Goal: Task Accomplishment & Management: Complete application form

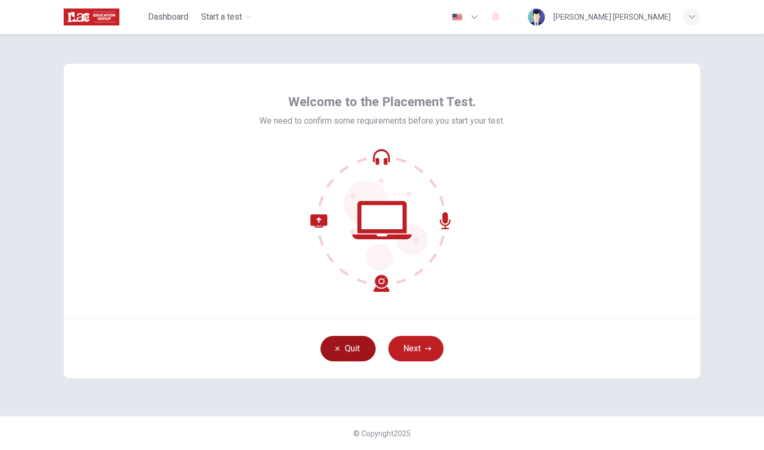
click at [355, 347] on button "Quit" at bounding box center [347, 348] width 55 height 25
drag, startPoint x: 477, startPoint y: 1, endPoint x: 723, endPoint y: 187, distance: 308.7
click at [723, 187] on div "Welcome to the Placement Test. We need to confirm some requirements before you …" at bounding box center [382, 242] width 764 height 416
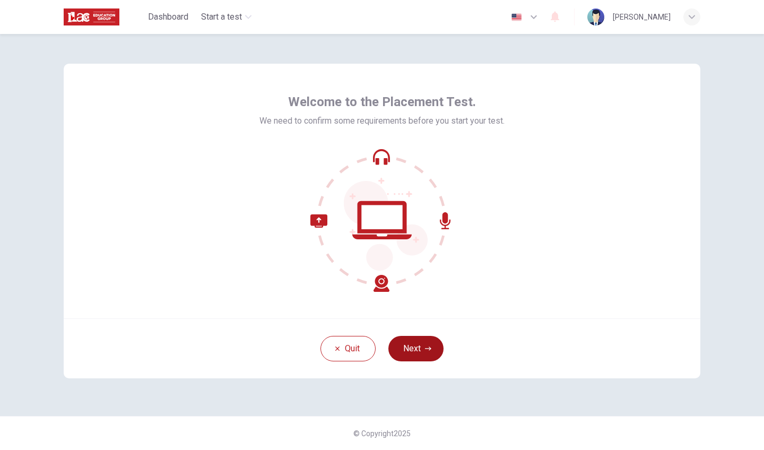
click at [416, 347] on button "Next" at bounding box center [415, 348] width 55 height 25
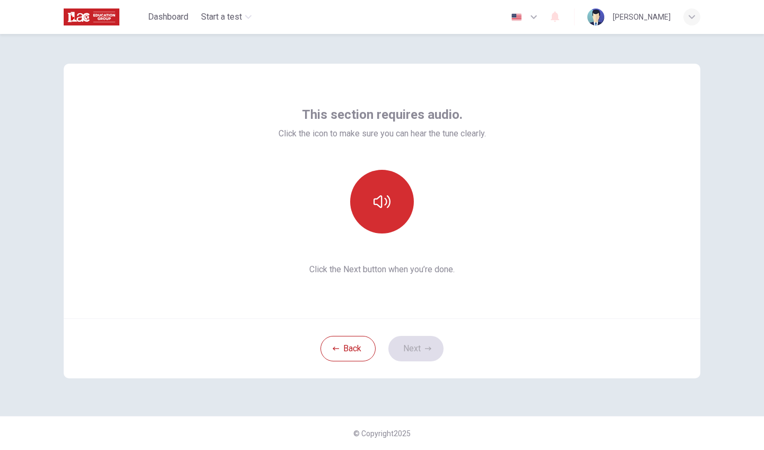
click at [383, 217] on button "button" at bounding box center [382, 202] width 64 height 64
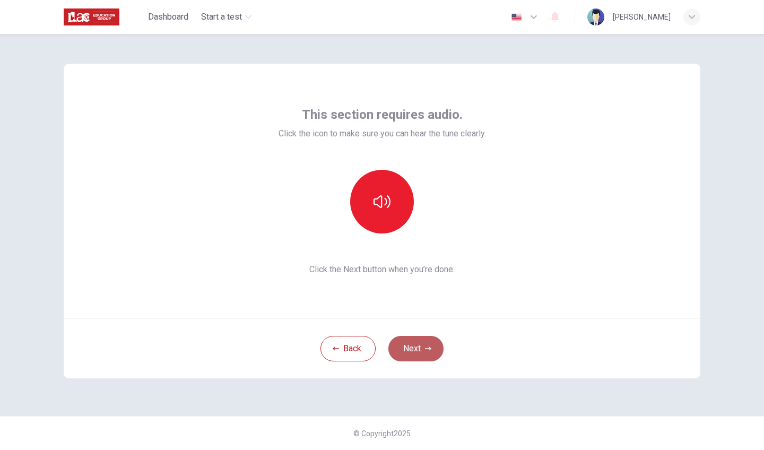
click at [430, 350] on icon "button" at bounding box center [428, 348] width 6 height 4
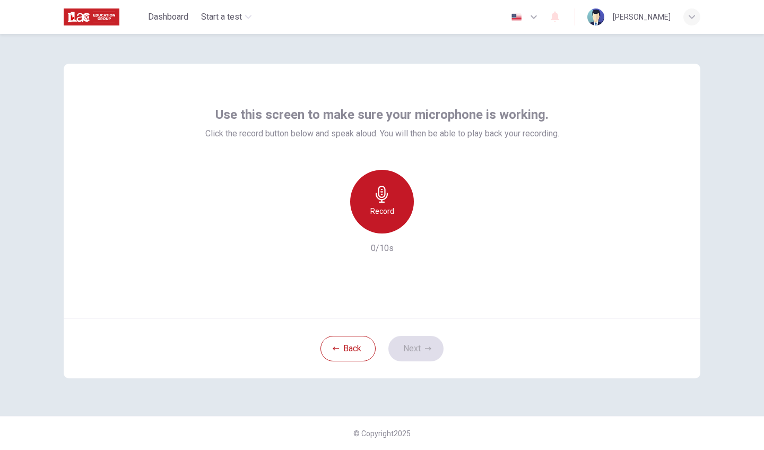
click at [380, 199] on icon "button" at bounding box center [382, 194] width 12 height 17
click at [399, 204] on div "Stop" at bounding box center [382, 202] width 64 height 64
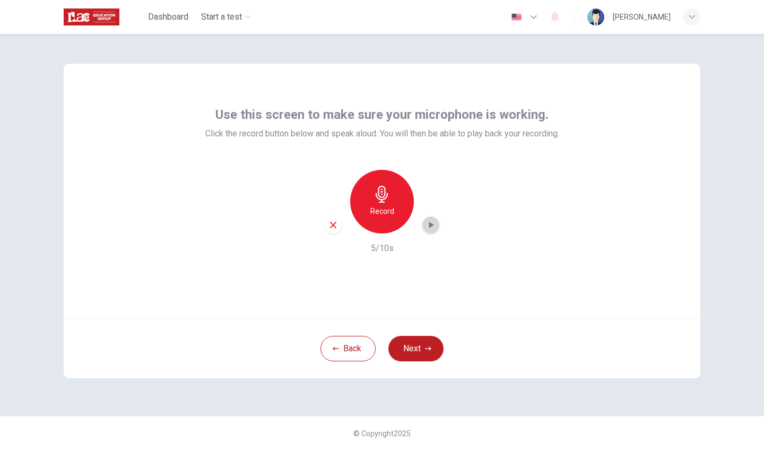
click at [428, 227] on icon "button" at bounding box center [430, 225] width 11 height 11
click at [382, 203] on div "Record" at bounding box center [382, 202] width 64 height 64
click at [382, 204] on div "Stop" at bounding box center [382, 202] width 64 height 64
click at [382, 204] on div "Record" at bounding box center [382, 202] width 64 height 64
click at [383, 204] on div "Stop" at bounding box center [382, 202] width 64 height 64
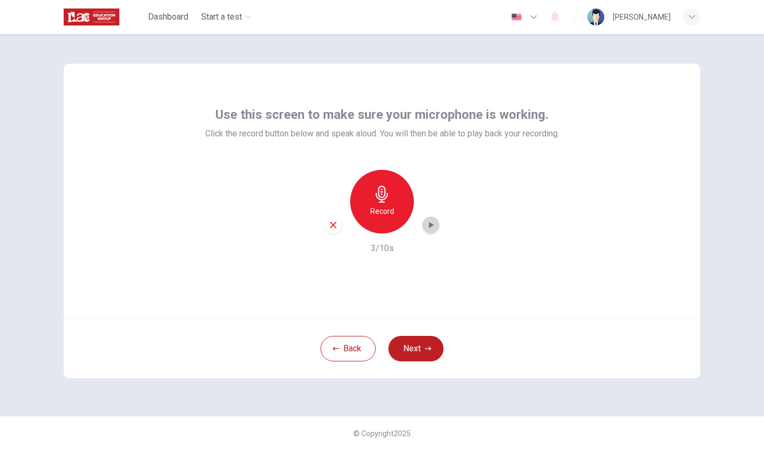
click at [433, 227] on icon "button" at bounding box center [430, 225] width 11 height 11
click at [426, 350] on icon "button" at bounding box center [428, 348] width 6 height 6
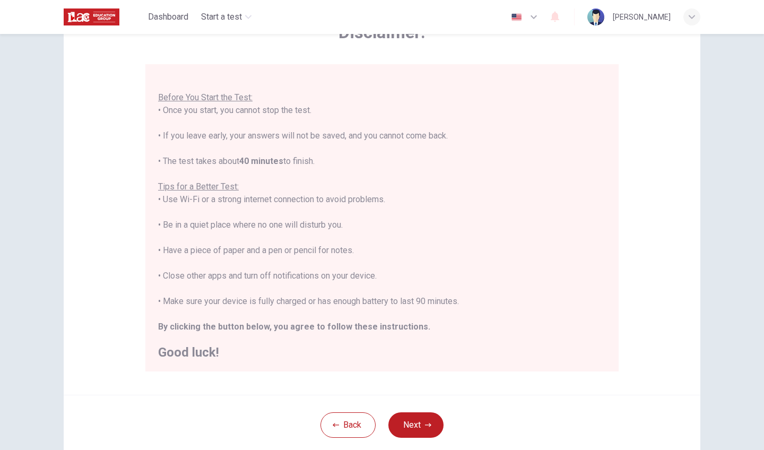
scroll to position [71, 0]
click at [433, 418] on button "Next" at bounding box center [415, 425] width 55 height 25
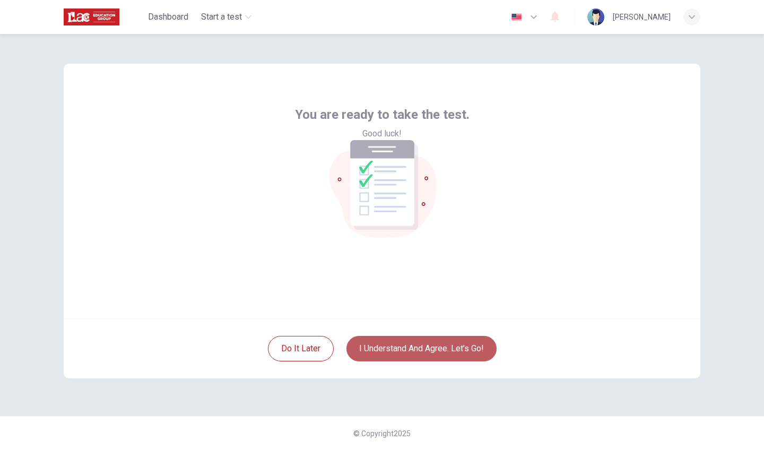
click at [466, 346] on button "I understand and agree. Let’s go!" at bounding box center [421, 348] width 150 height 25
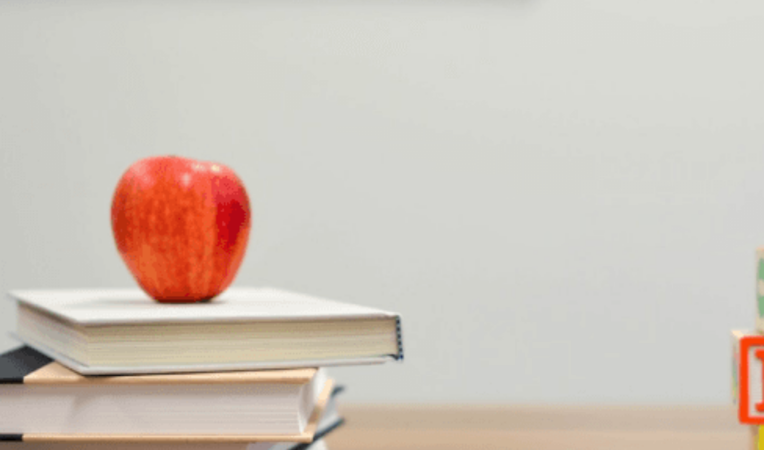
drag, startPoint x: 79, startPoint y: 155, endPoint x: 93, endPoint y: 155, distance: 13.8
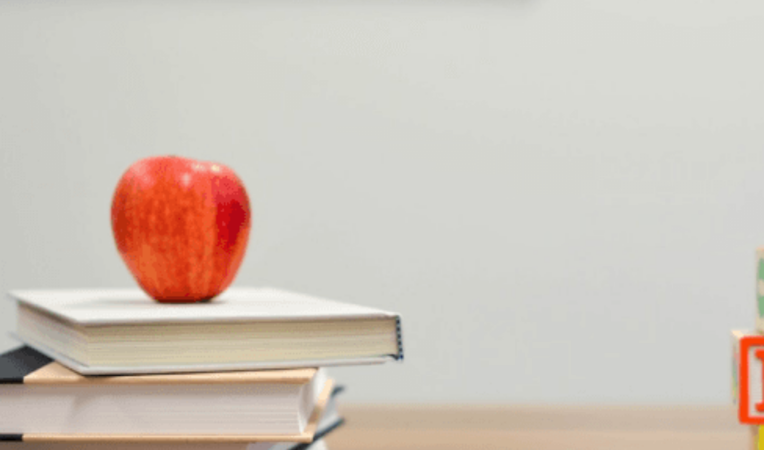
click at [213, 184] on img at bounding box center [382, 225] width 764 height 450
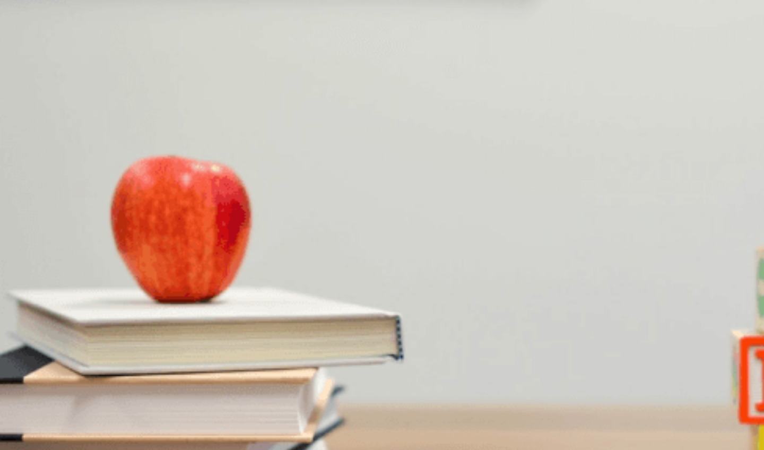
drag, startPoint x: 78, startPoint y: 155, endPoint x: 133, endPoint y: 154, distance: 54.6
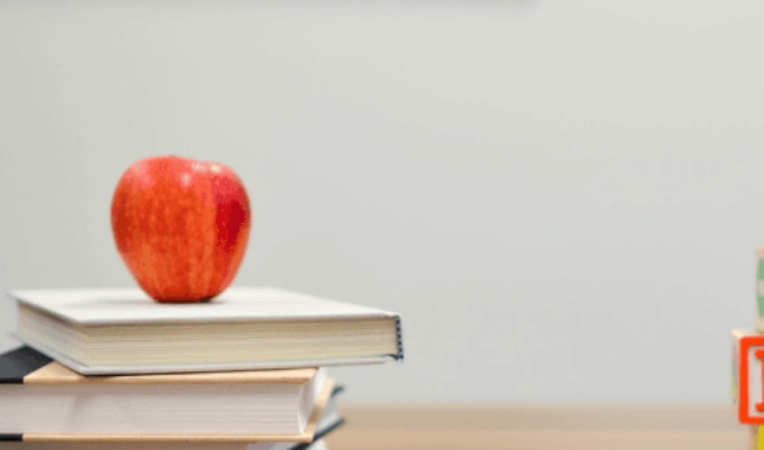
click at [234, 242] on img at bounding box center [382, 225] width 764 height 450
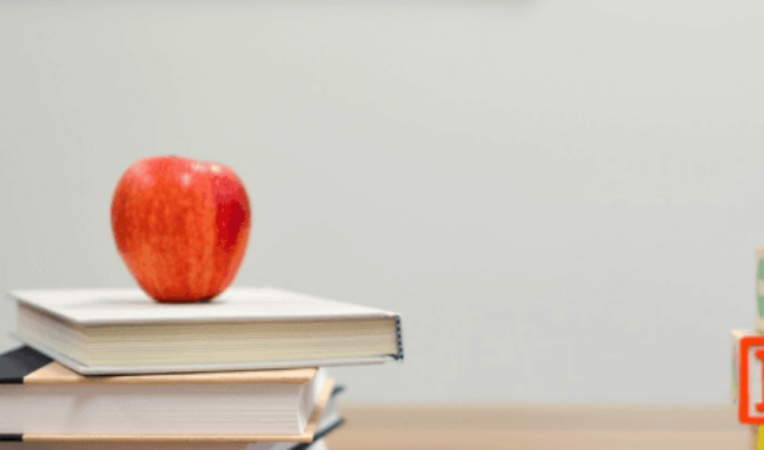
click at [234, 243] on img at bounding box center [382, 225] width 764 height 450
drag, startPoint x: 203, startPoint y: 154, endPoint x: 152, endPoint y: 156, distance: 51.0
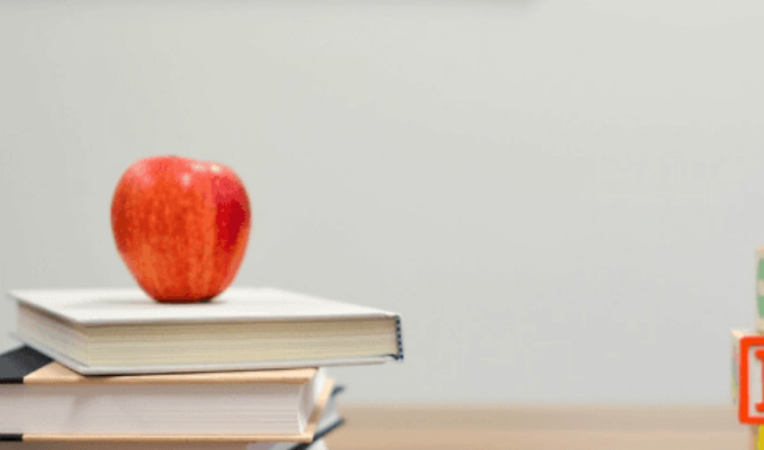
click at [75, 20] on icon at bounding box center [382, 379] width 764 height 759
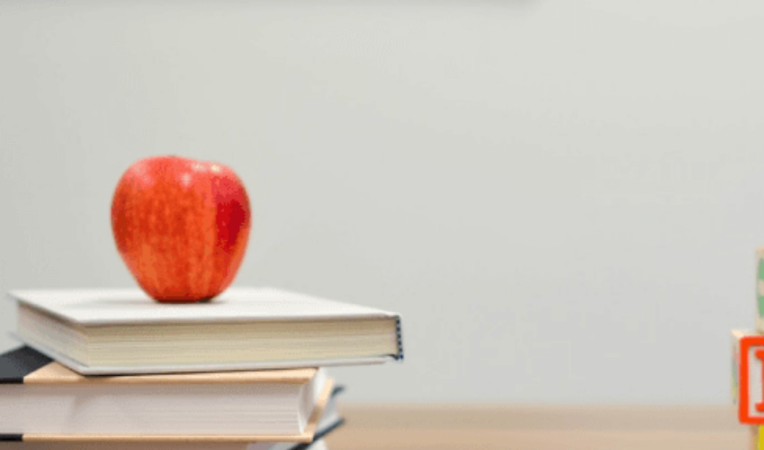
click at [205, 335] on img at bounding box center [382, 225] width 764 height 450
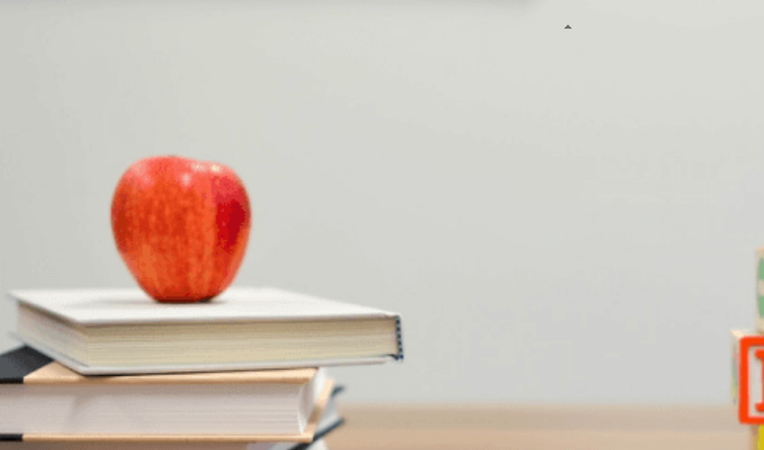
type input "1"
drag, startPoint x: 587, startPoint y: 38, endPoint x: 607, endPoint y: 38, distance: 20.2
click at [609, 38] on body "This site uses cookies, as explained in our Privacy Policy . If you agree to th…" at bounding box center [382, 225] width 764 height 450
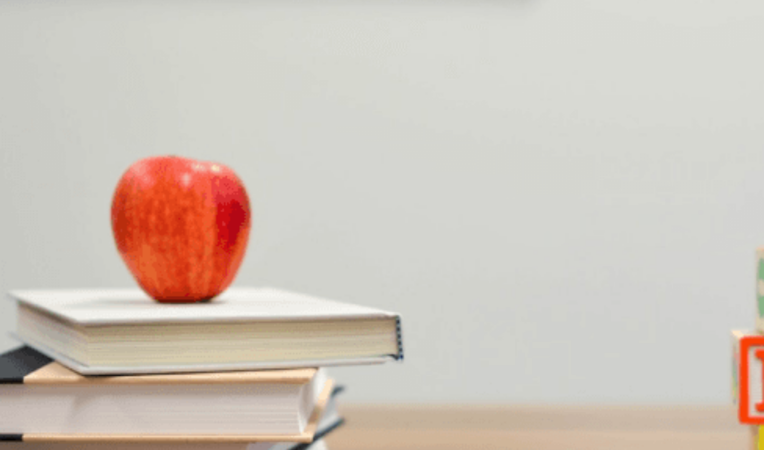
click at [246, 203] on img at bounding box center [382, 225] width 764 height 450
drag, startPoint x: 77, startPoint y: 123, endPoint x: 125, endPoint y: 127, distance: 48.5
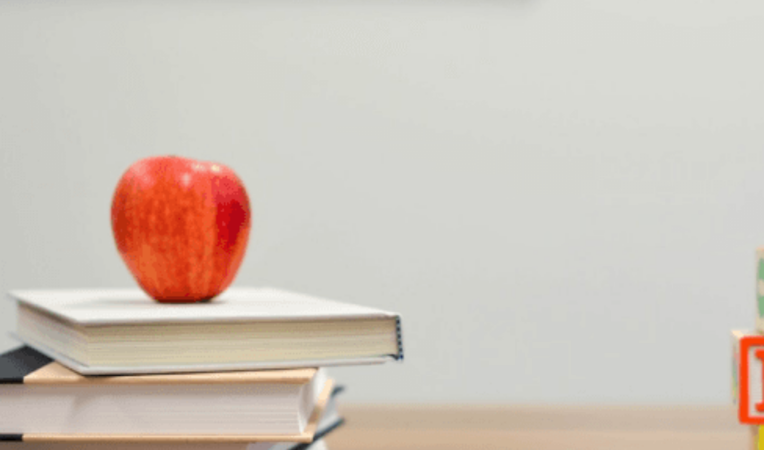
drag, startPoint x: 79, startPoint y: 123, endPoint x: 128, endPoint y: 127, distance: 48.9
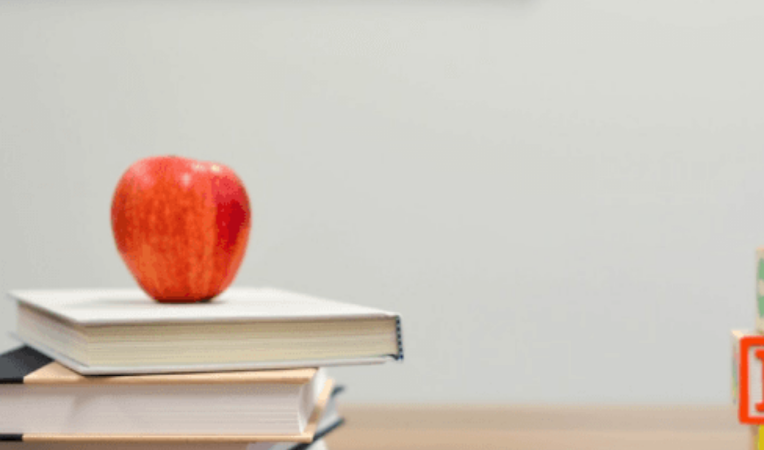
drag, startPoint x: 81, startPoint y: 155, endPoint x: 178, endPoint y: 146, distance: 96.9
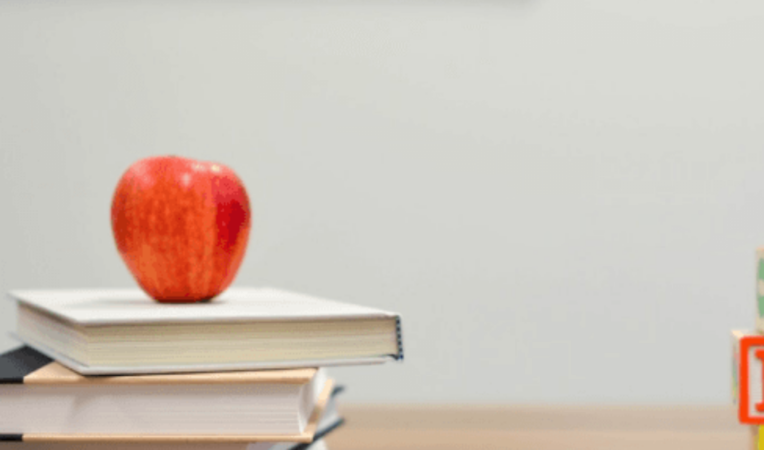
drag, startPoint x: 198, startPoint y: 152, endPoint x: 228, endPoint y: 155, distance: 29.3
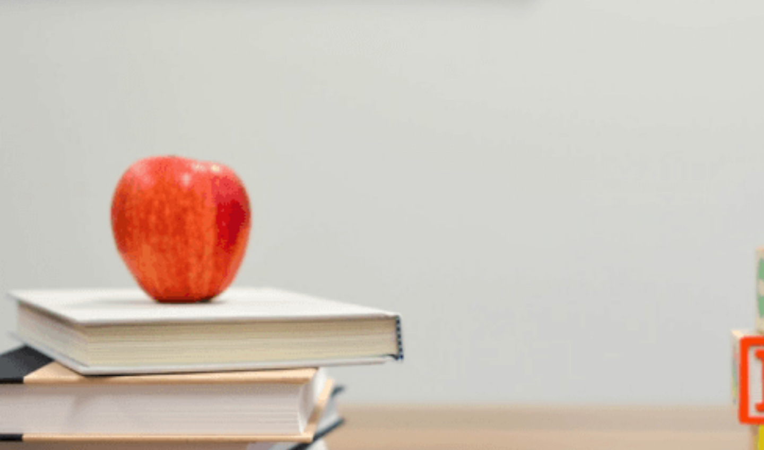
click at [258, 272] on img at bounding box center [382, 225] width 764 height 450
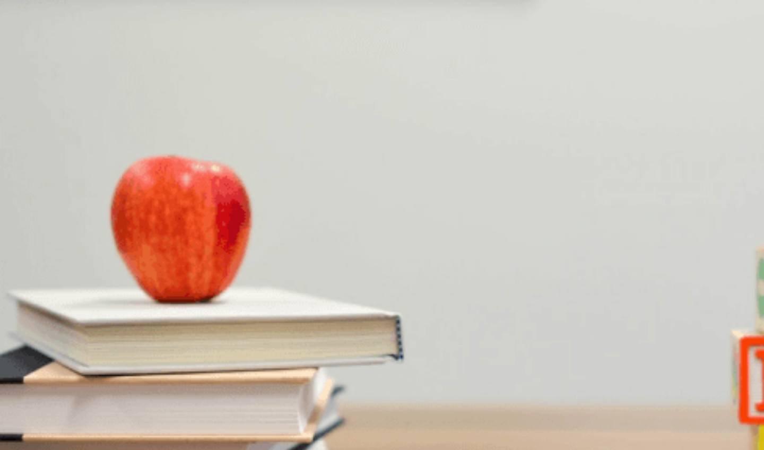
click at [258, 272] on img at bounding box center [382, 225] width 764 height 450
drag, startPoint x: 79, startPoint y: 121, endPoint x: 116, endPoint y: 118, distance: 36.7
drag, startPoint x: 81, startPoint y: 154, endPoint x: 168, endPoint y: 145, distance: 86.9
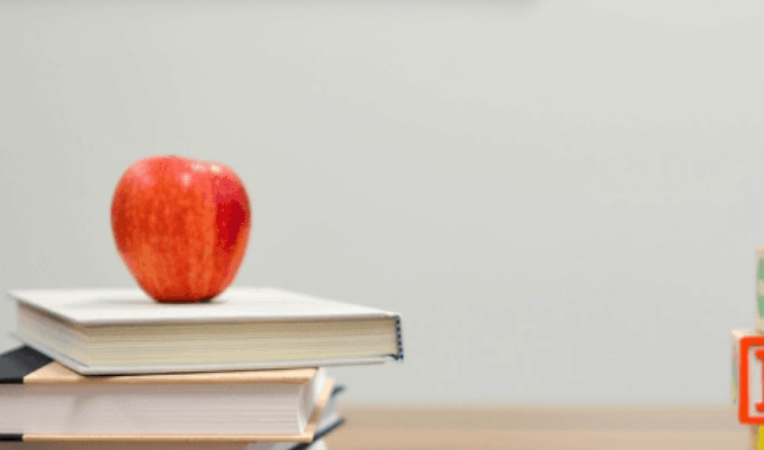
drag, startPoint x: 80, startPoint y: 153, endPoint x: 163, endPoint y: 151, distance: 83.3
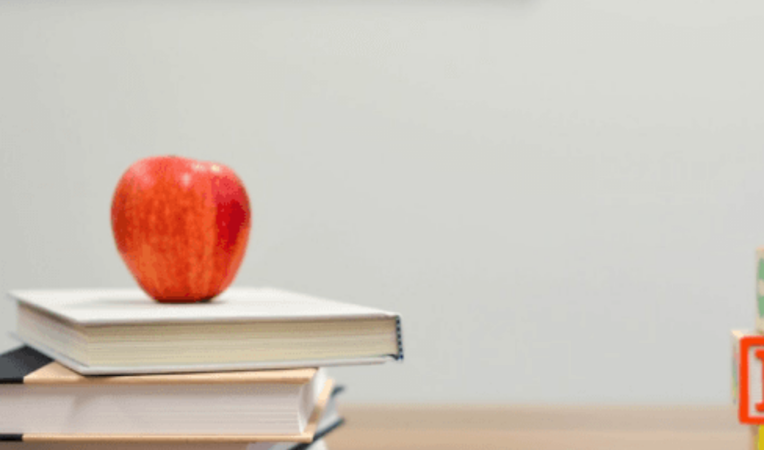
drag, startPoint x: 91, startPoint y: 152, endPoint x: 142, endPoint y: 152, distance: 50.9
drag, startPoint x: 76, startPoint y: 152, endPoint x: 152, endPoint y: 151, distance: 75.9
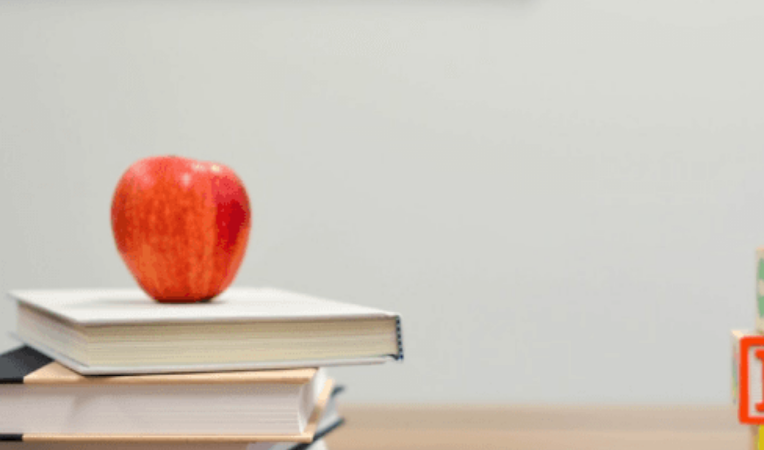
click at [170, 228] on img at bounding box center [382, 225] width 764 height 450
click at [171, 228] on img at bounding box center [382, 225] width 764 height 450
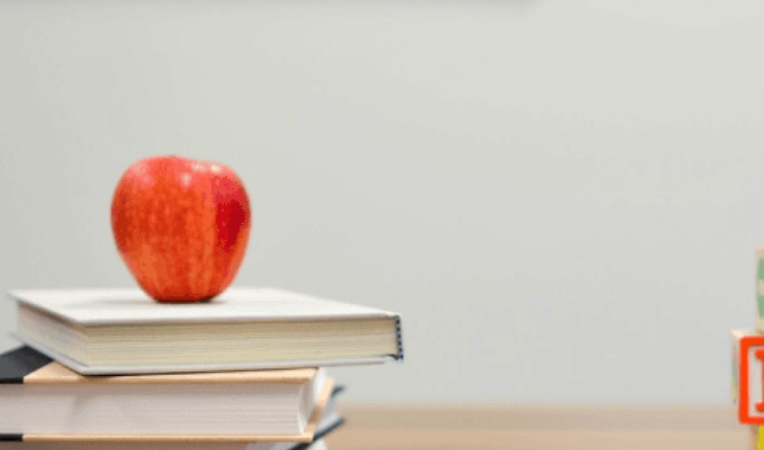
drag, startPoint x: 83, startPoint y: 154, endPoint x: 176, endPoint y: 159, distance: 93.5
drag, startPoint x: 76, startPoint y: 153, endPoint x: 183, endPoint y: 149, distance: 106.7
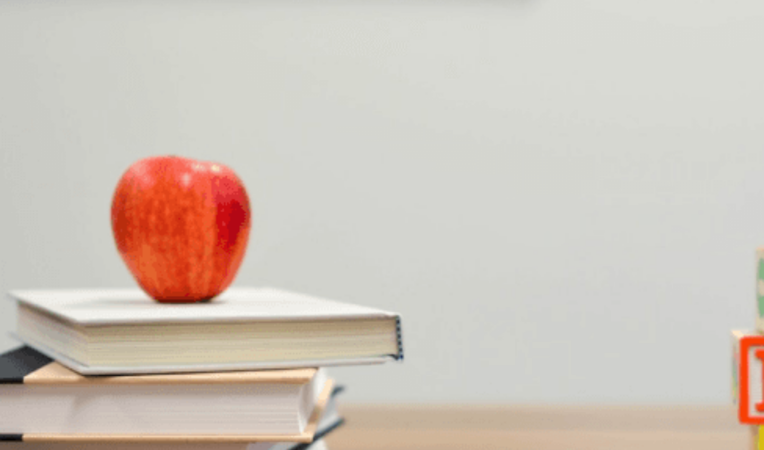
click at [73, 18] on icon at bounding box center [382, 382] width 764 height 764
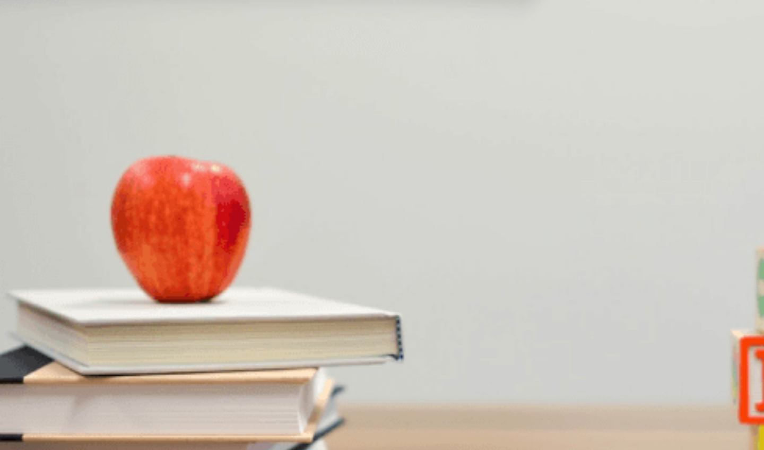
click at [73, 18] on icon at bounding box center [382, 382] width 764 height 764
click at [112, 288] on img at bounding box center [382, 225] width 764 height 450
click at [152, 326] on img at bounding box center [382, 225] width 764 height 450
click at [148, 365] on img at bounding box center [382, 225] width 764 height 450
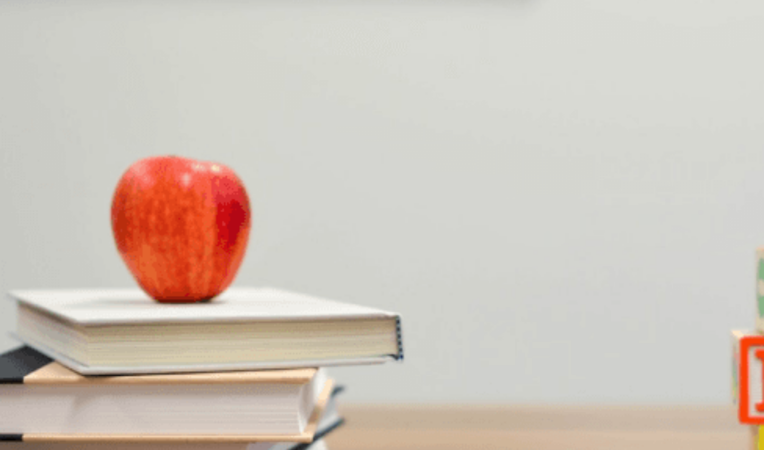
drag, startPoint x: 147, startPoint y: 365, endPoint x: 161, endPoint y: 366, distance: 13.8
click at [147, 365] on img at bounding box center [382, 225] width 764 height 450
click at [219, 364] on img at bounding box center [382, 225] width 764 height 450
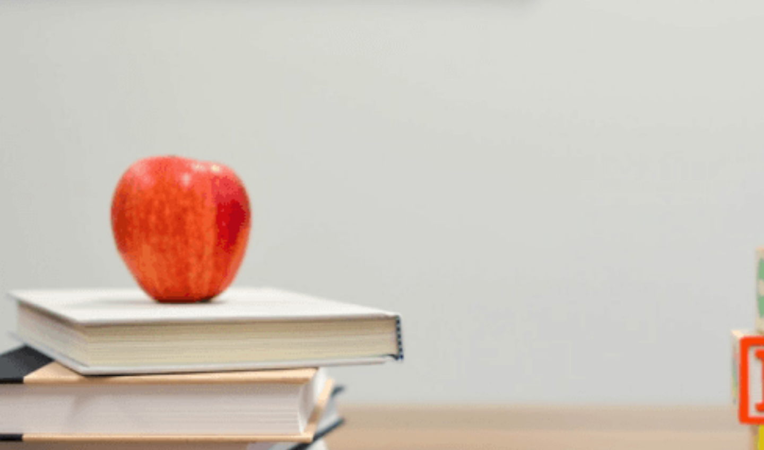
drag, startPoint x: 325, startPoint y: 339, endPoint x: 257, endPoint y: 332, distance: 67.8
click at [257, 332] on img at bounding box center [382, 225] width 764 height 450
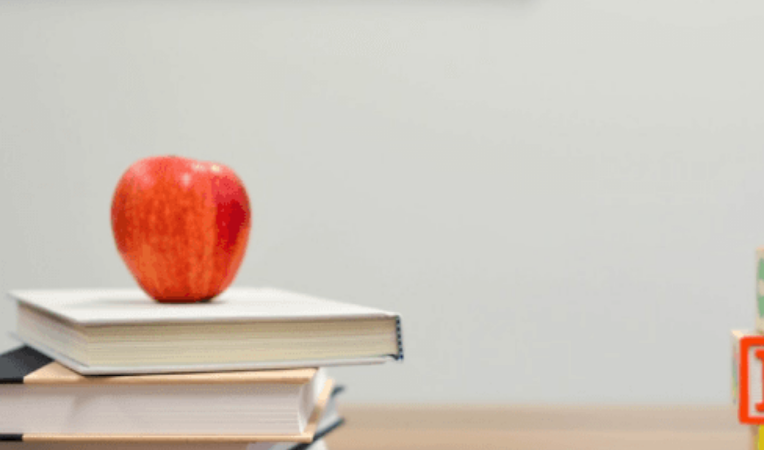
click at [257, 332] on img at bounding box center [382, 225] width 764 height 450
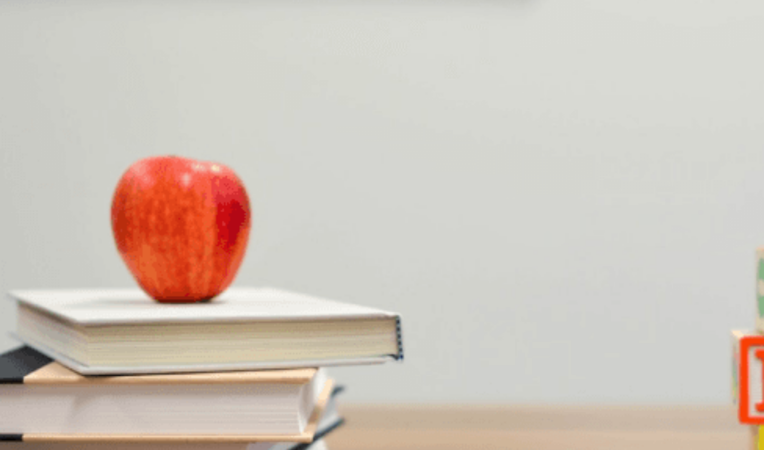
click at [259, 332] on img at bounding box center [382, 225] width 764 height 450
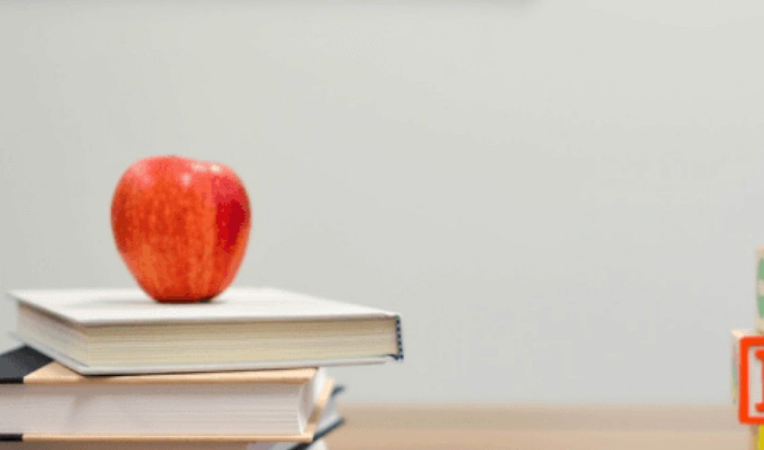
scroll to position [0, 0]
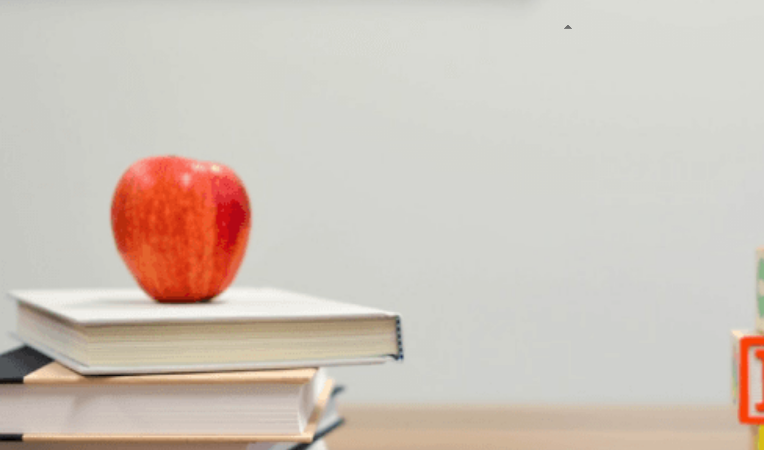
type input "1"
click at [544, 29] on span at bounding box center [544, 29] width 0 height 0
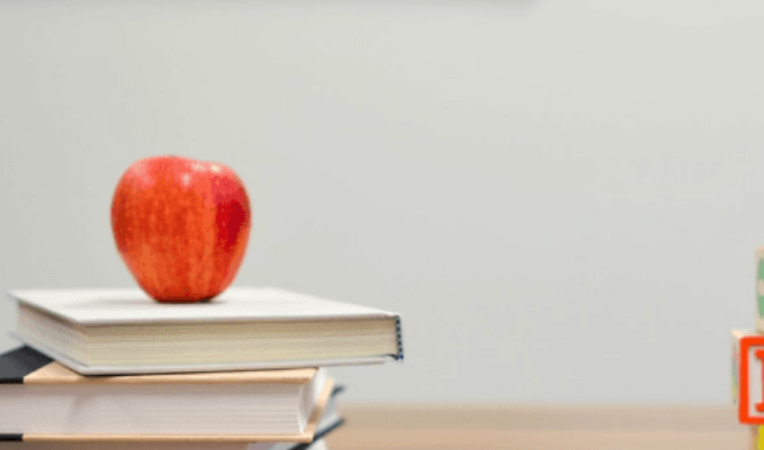
click at [73, 19] on icon at bounding box center [382, 382] width 764 height 764
click at [72, 19] on icon at bounding box center [382, 382] width 764 height 764
drag, startPoint x: 72, startPoint y: 19, endPoint x: 98, endPoint y: 12, distance: 26.4
click at [101, 12] on div "Placement Test Listening" at bounding box center [382, 396] width 764 height 793
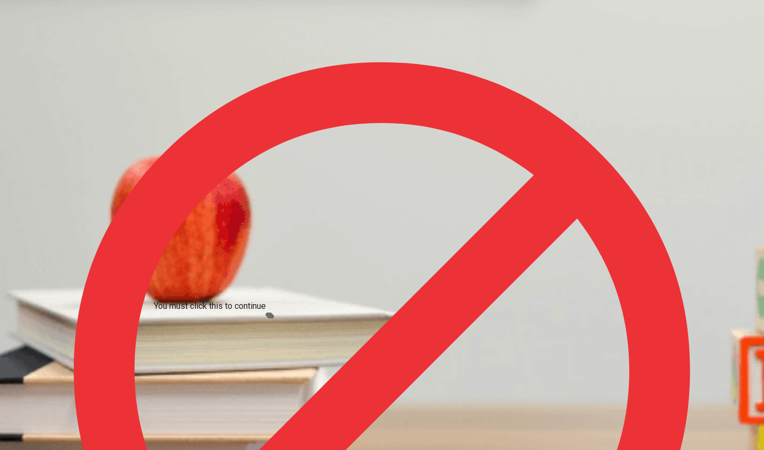
click at [385, 75] on icon at bounding box center [382, 370] width 764 height 740
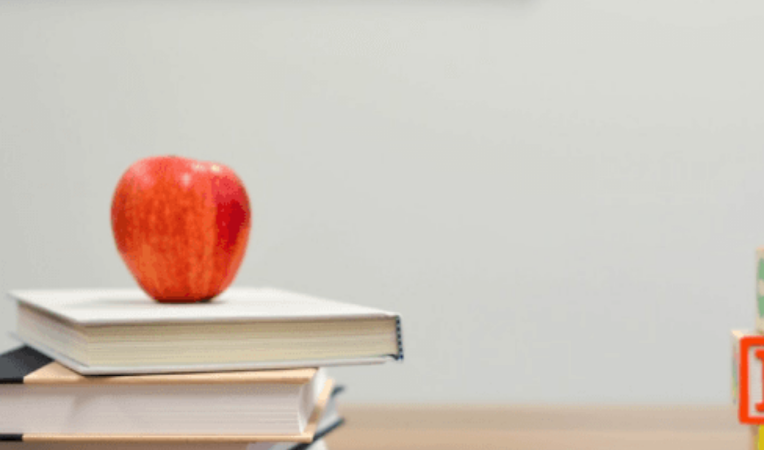
click at [203, 180] on img at bounding box center [382, 225] width 764 height 450
click at [203, 181] on img at bounding box center [382, 225] width 764 height 450
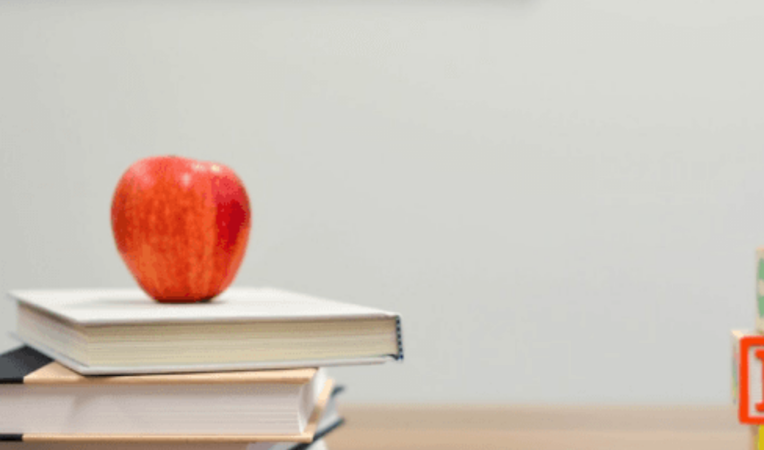
drag, startPoint x: 77, startPoint y: 157, endPoint x: 123, endPoint y: 150, distance: 46.2
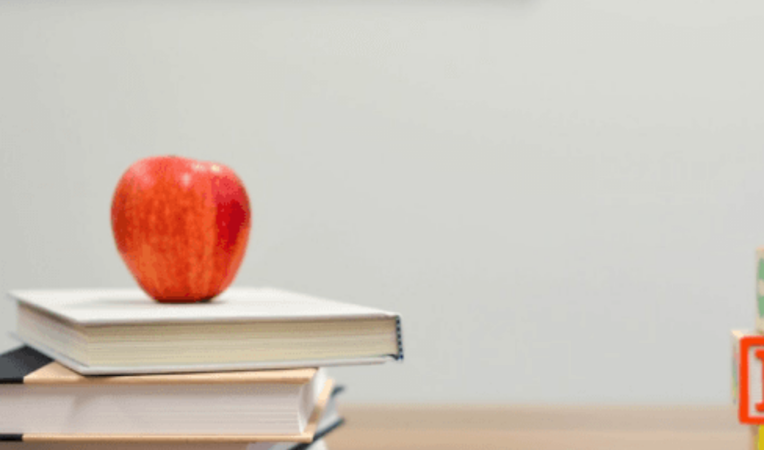
drag, startPoint x: 74, startPoint y: 153, endPoint x: 143, endPoint y: 152, distance: 68.4
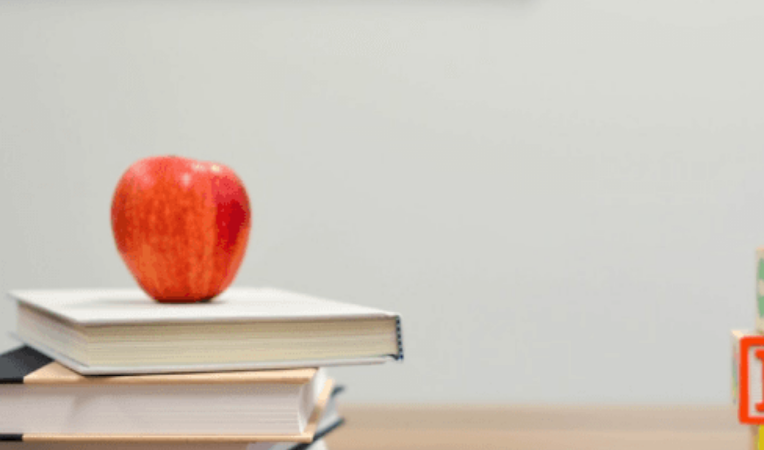
drag, startPoint x: 79, startPoint y: 152, endPoint x: 175, endPoint y: 163, distance: 96.1
drag, startPoint x: 79, startPoint y: 153, endPoint x: 197, endPoint y: 153, distance: 118.8
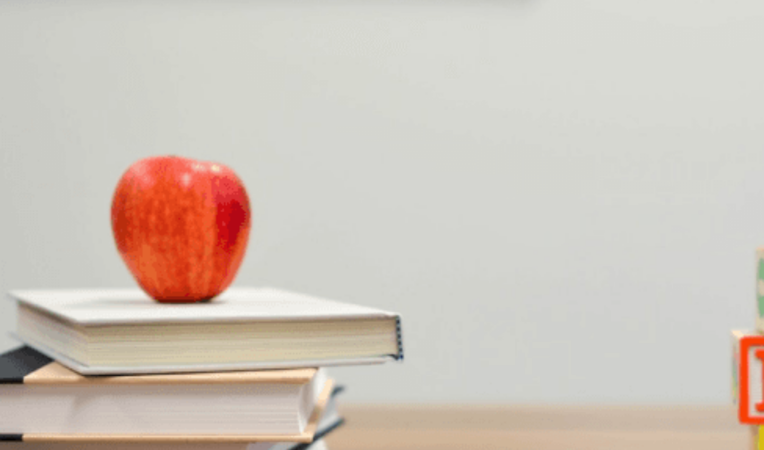
click at [196, 336] on img at bounding box center [382, 225] width 764 height 450
click at [197, 336] on img at bounding box center [382, 225] width 764 height 450
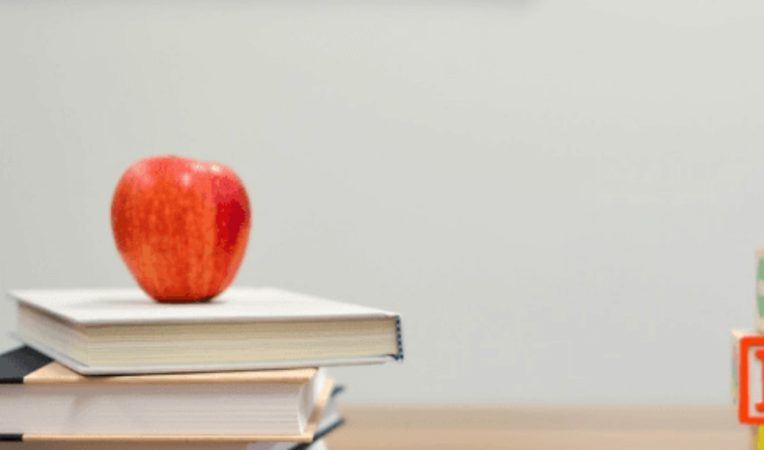
click at [197, 336] on img at bounding box center [382, 225] width 764 height 450
click at [196, 336] on img at bounding box center [382, 225] width 764 height 450
click at [72, 19] on icon at bounding box center [382, 382] width 764 height 764
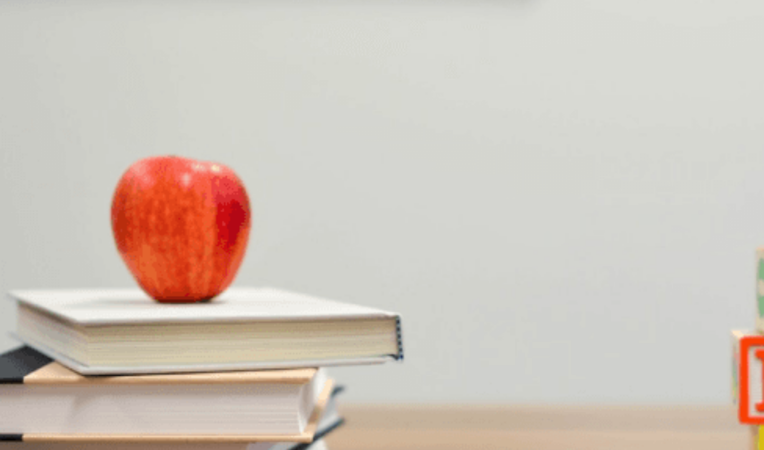
drag, startPoint x: 587, startPoint y: 38, endPoint x: 571, endPoint y: 37, distance: 15.9
click at [544, 29] on span at bounding box center [544, 29] width 0 height 0
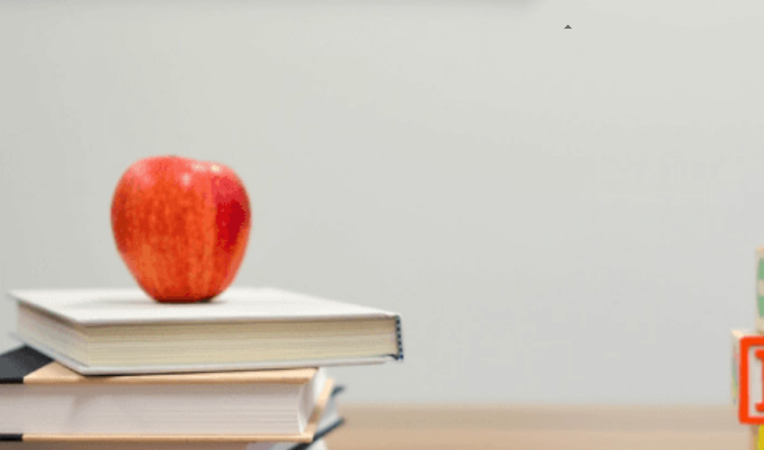
type input "0.8"
drag, startPoint x: 571, startPoint y: 37, endPoint x: 579, endPoint y: 38, distance: 8.6
click at [544, 29] on span at bounding box center [544, 29] width 0 height 0
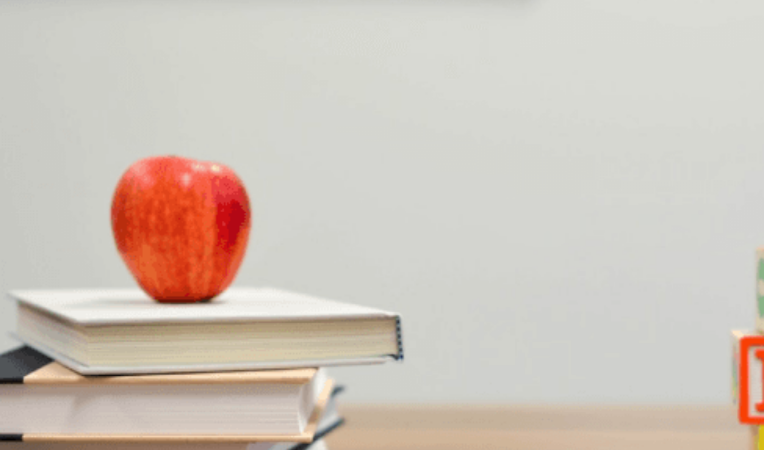
drag, startPoint x: 81, startPoint y: 153, endPoint x: 208, endPoint y: 151, distance: 127.8
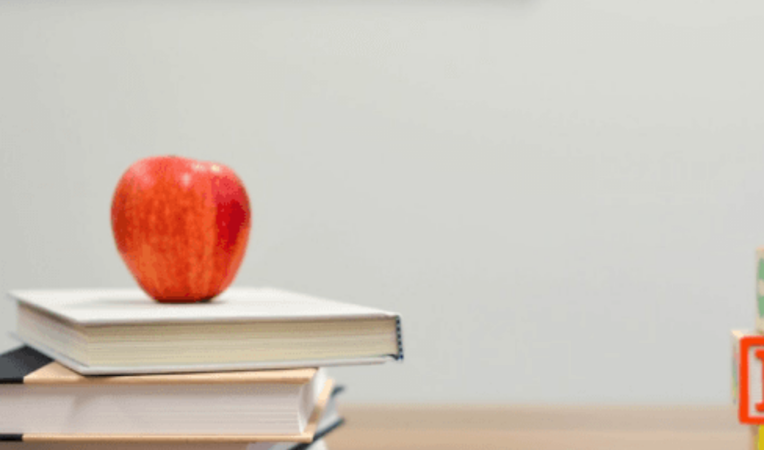
drag, startPoint x: 80, startPoint y: 154, endPoint x: 226, endPoint y: 126, distance: 148.5
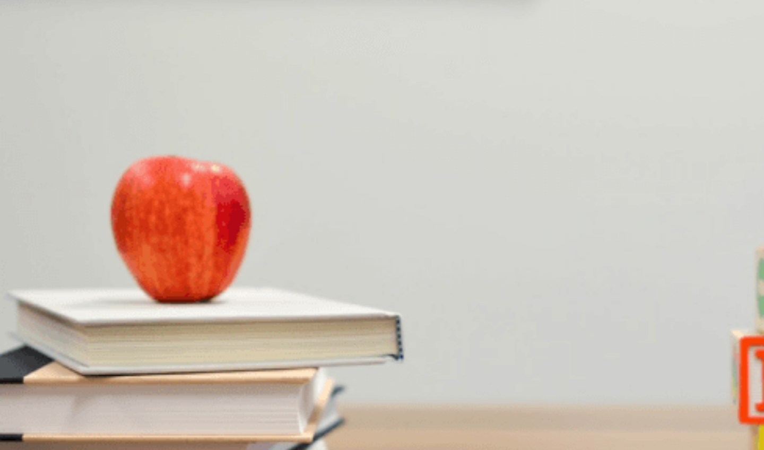
drag, startPoint x: 81, startPoint y: 125, endPoint x: 167, endPoint y: 135, distance: 86.0
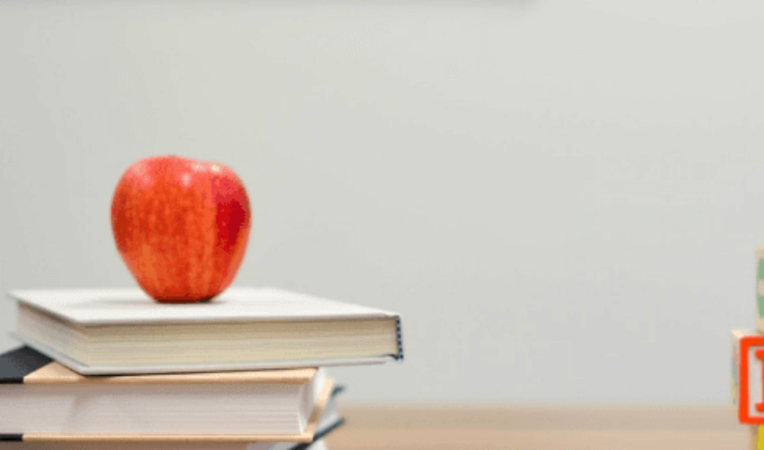
drag, startPoint x: 79, startPoint y: 124, endPoint x: 258, endPoint y: 128, distance: 179.3
